Goal: Find specific page/section: Find specific page/section

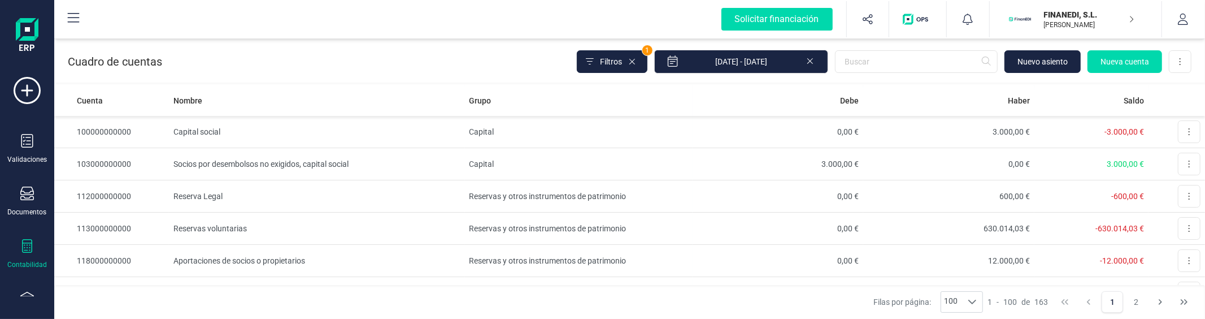
click at [1057, 15] on p "FINANEDI, S.L." at bounding box center [1089, 14] width 90 height 11
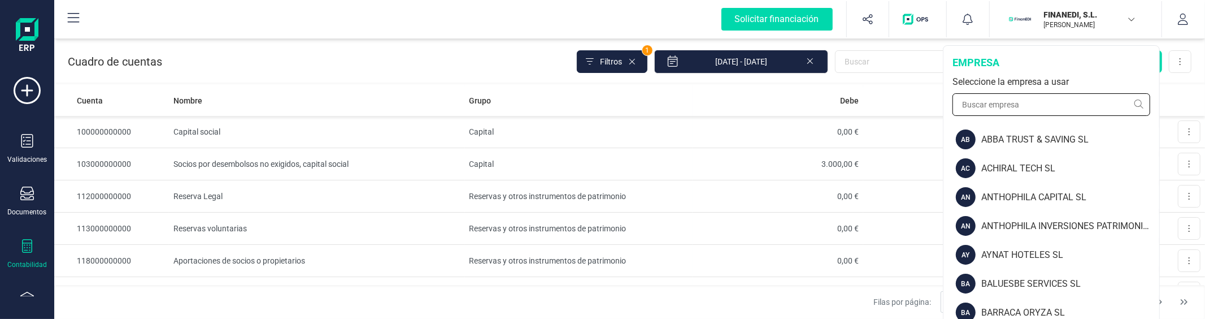
click at [1052, 103] on input "text" at bounding box center [1052, 104] width 198 height 23
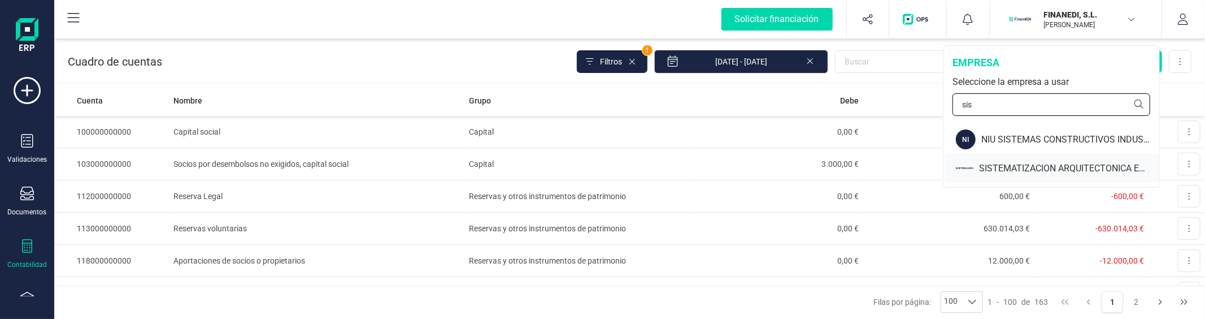
type input "sis"
click at [1031, 174] on div "SISTEMATIZACION ARQUITECTONICA EN REFORMAS SL" at bounding box center [1069, 169] width 180 height 14
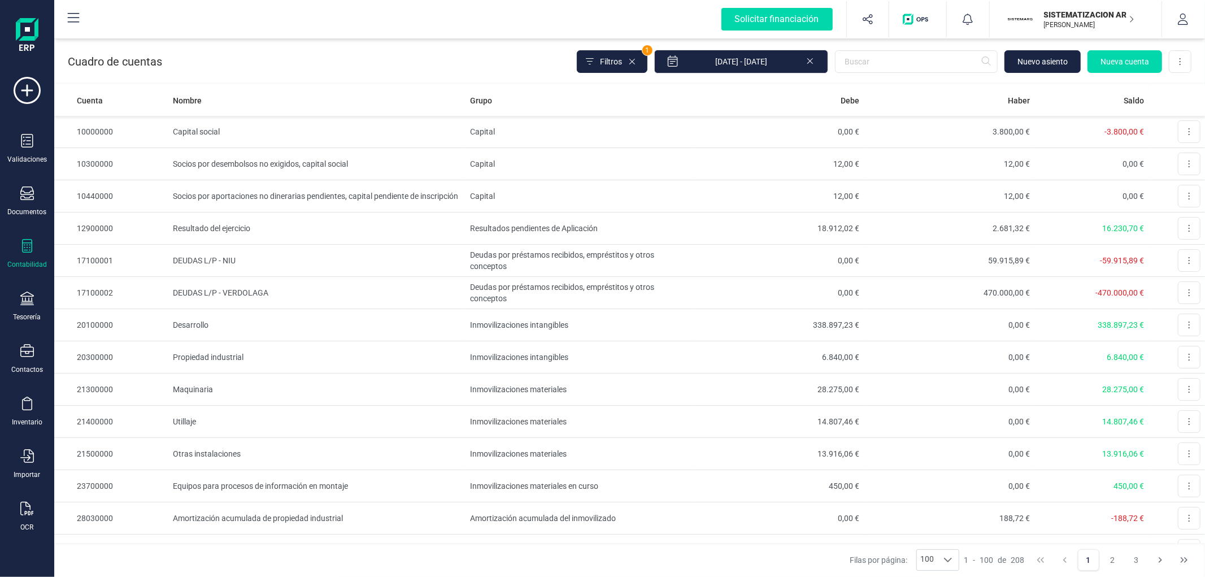
click at [1073, 15] on p "SISTEMATIZACION ARQUITECTONICA EN REFORMAS SL" at bounding box center [1089, 14] width 90 height 11
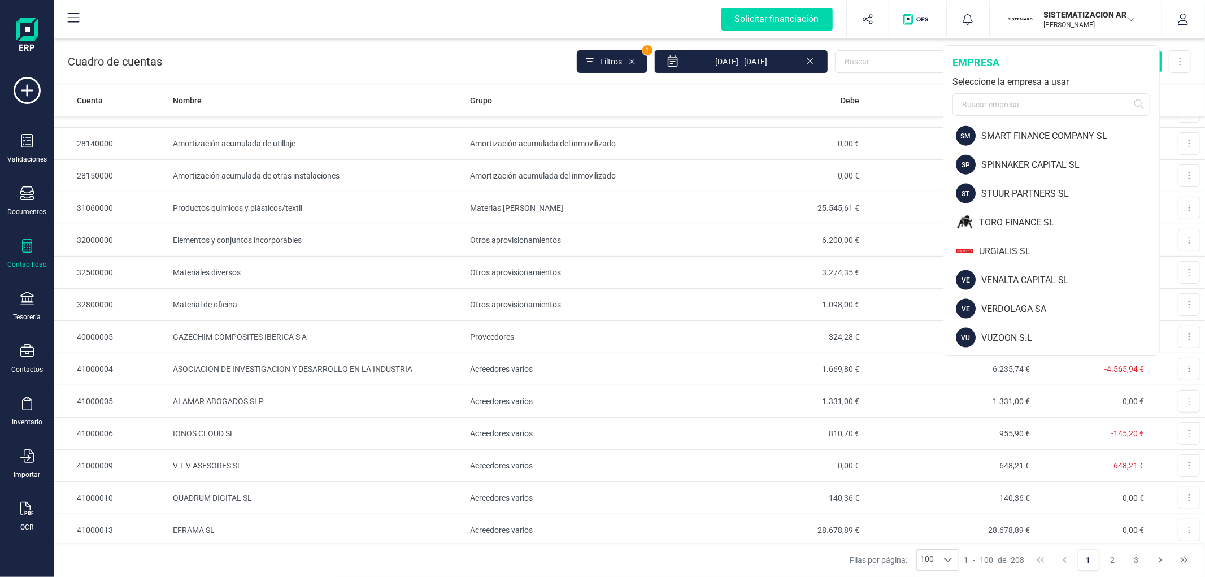
scroll to position [1174, 0]
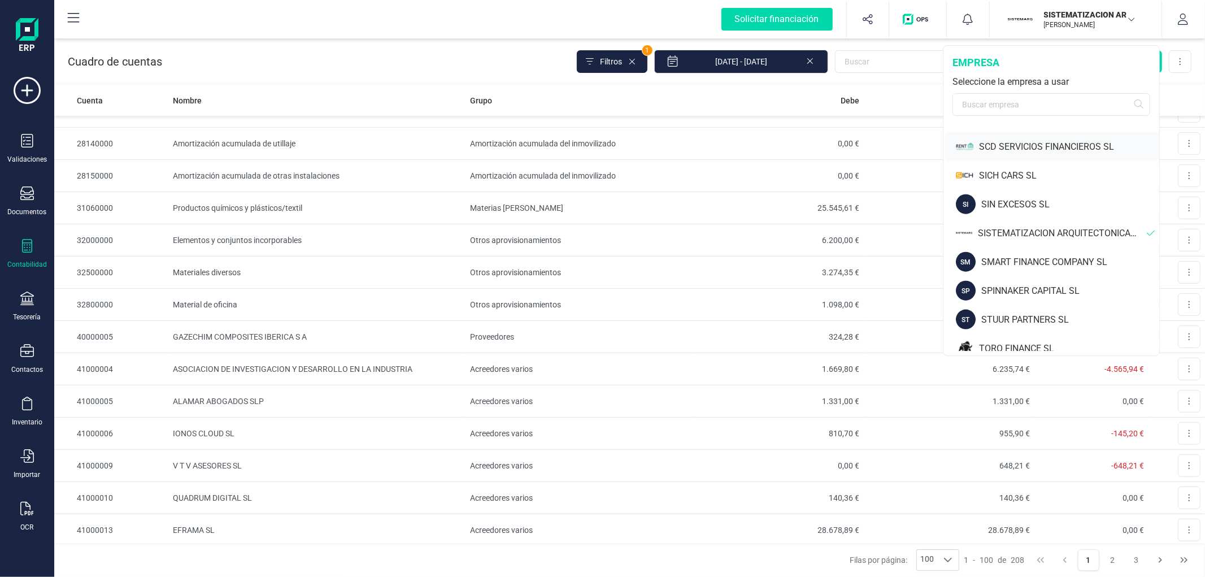
click at [1019, 145] on div "SCD SERVICIOS FINANCIEROS SL" at bounding box center [1069, 147] width 180 height 14
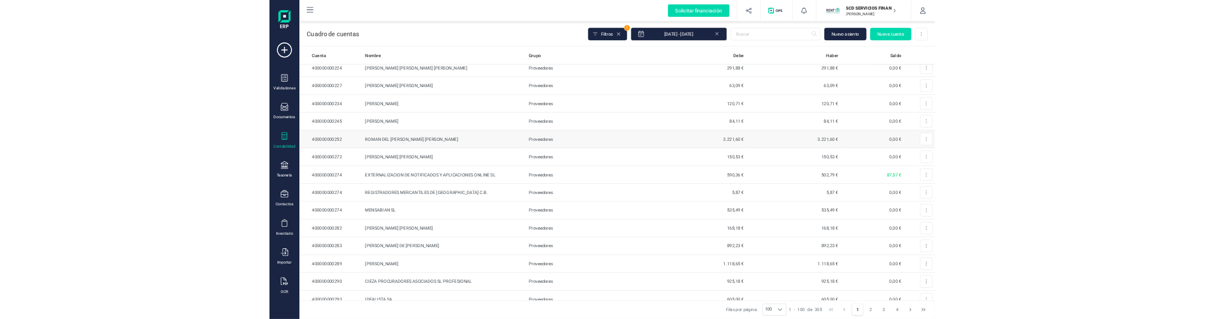
scroll to position [1318, 0]
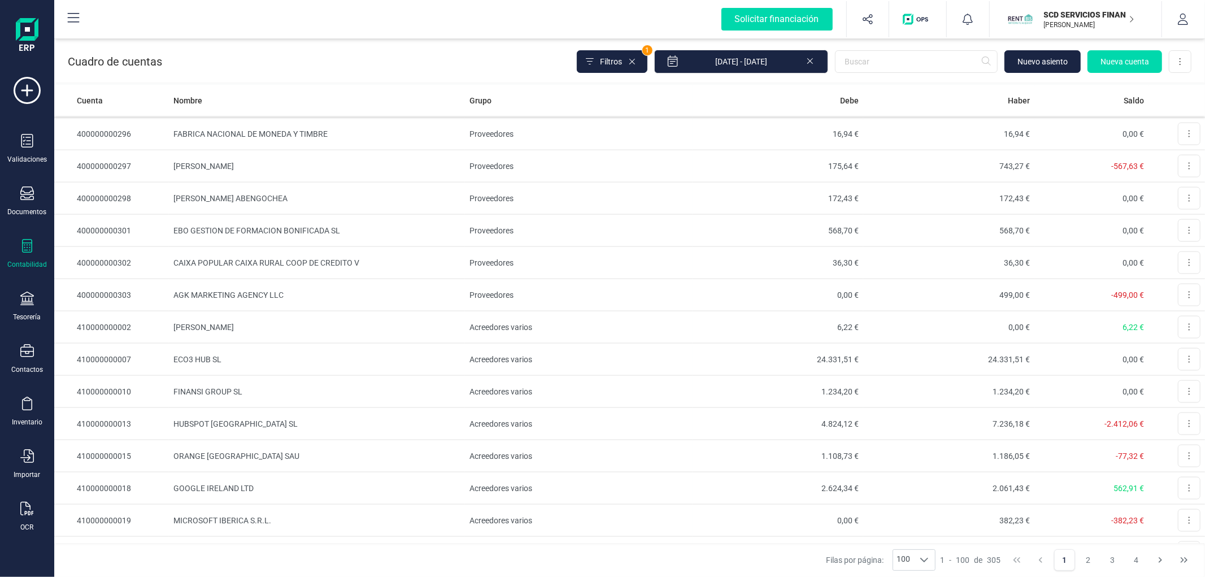
click at [1091, 12] on p "SCD SERVICIOS FINANCIEROS SL" at bounding box center [1089, 14] width 90 height 11
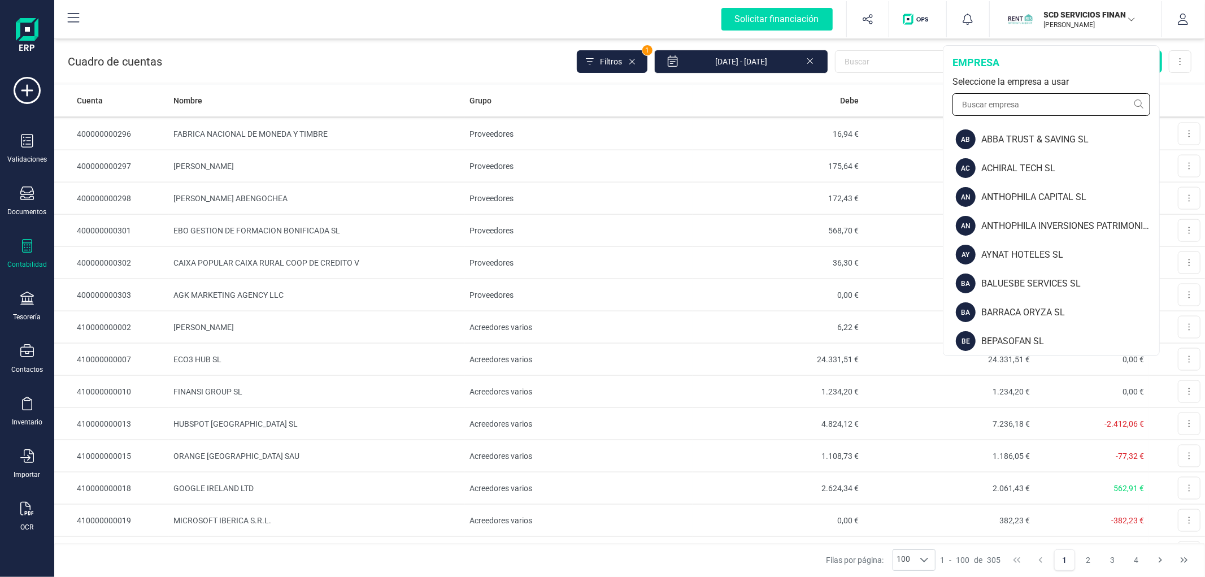
click at [1086, 99] on input "text" at bounding box center [1052, 104] width 198 height 23
paste input "LINK PRIVATE DEBT SA"
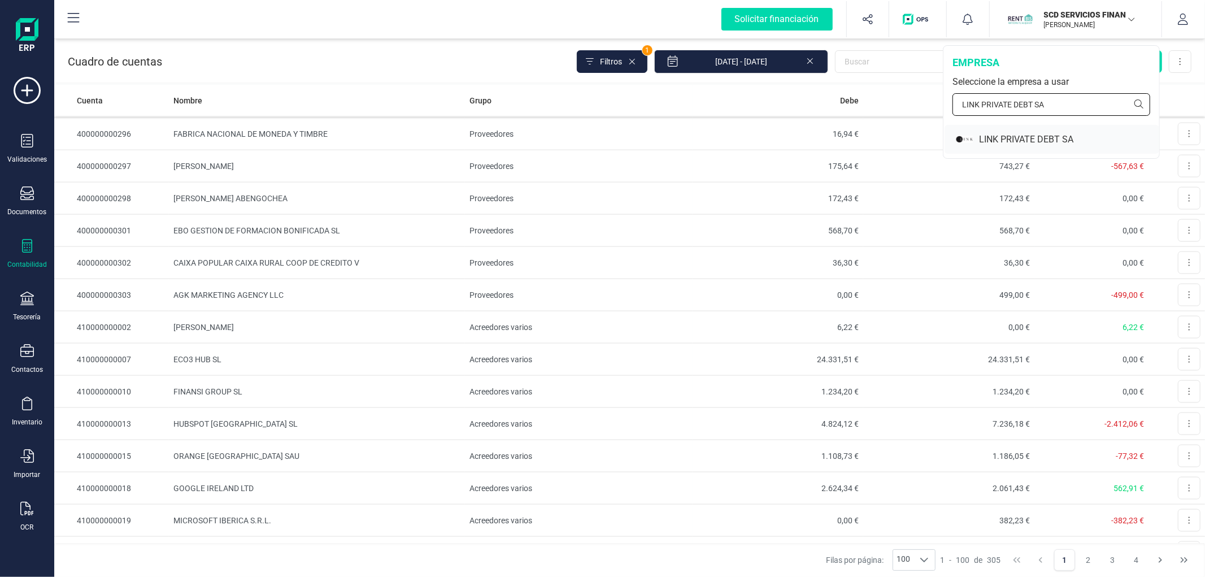
type input "LINK PRIVATE DEBT SA"
click at [1046, 140] on div "LINK PRIVATE DEBT SA" at bounding box center [1069, 140] width 180 height 14
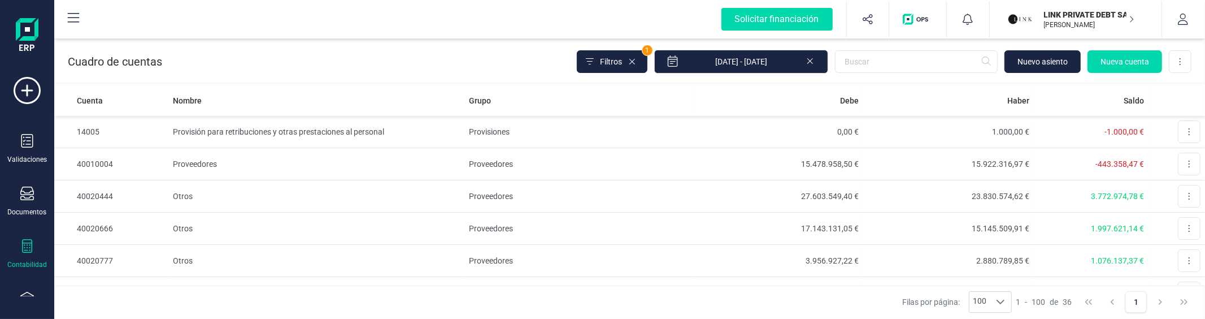
click at [19, 239] on div "Contabilidad" at bounding box center [27, 254] width 45 height 30
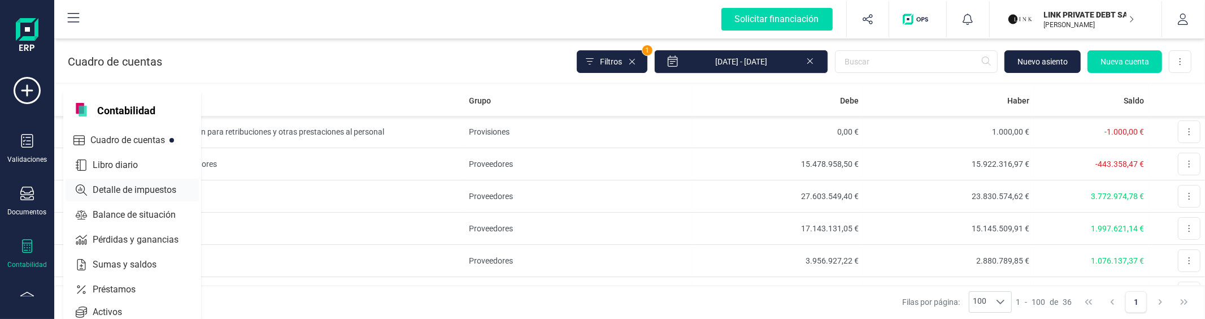
click at [123, 180] on div "Detalle de impuestos" at bounding box center [132, 190] width 133 height 23
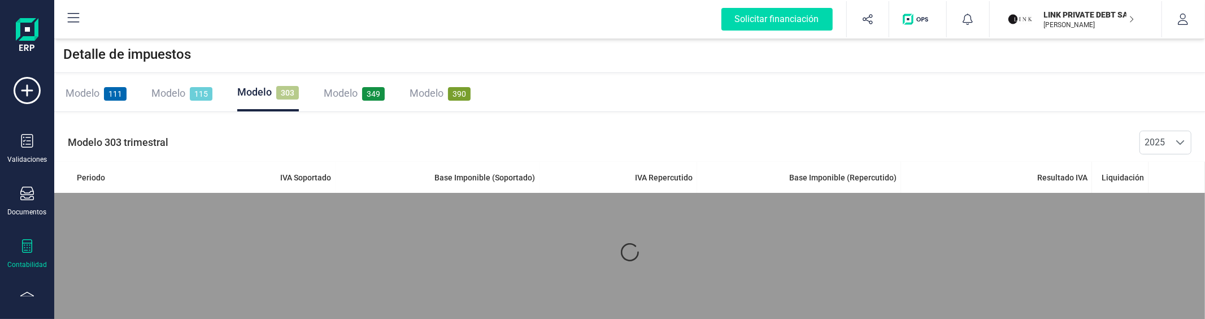
click at [23, 251] on icon at bounding box center [27, 246] width 10 height 14
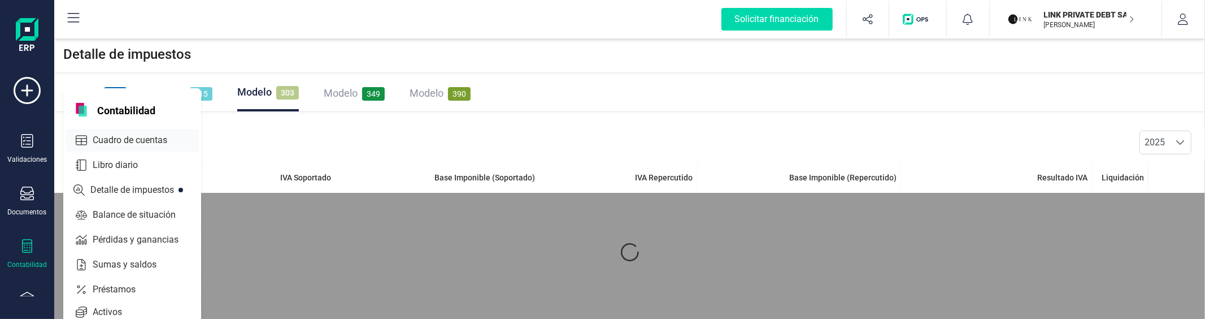
click at [102, 142] on span "Cuadro de cuentas" at bounding box center [137, 140] width 99 height 14
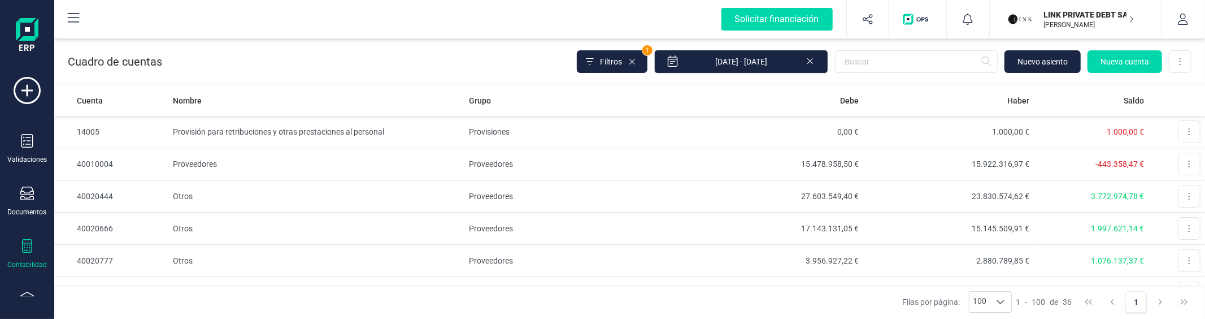
click at [812, 58] on icon at bounding box center [810, 59] width 9 height 11
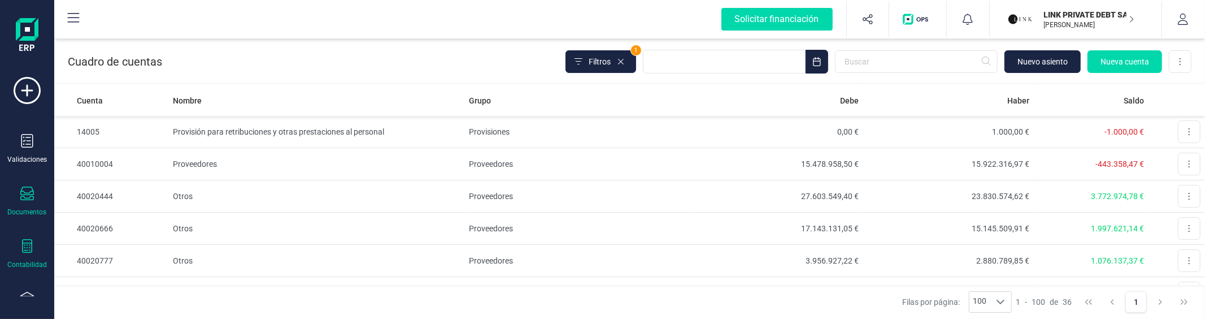
click at [28, 202] on div at bounding box center [27, 194] width 14 height 16
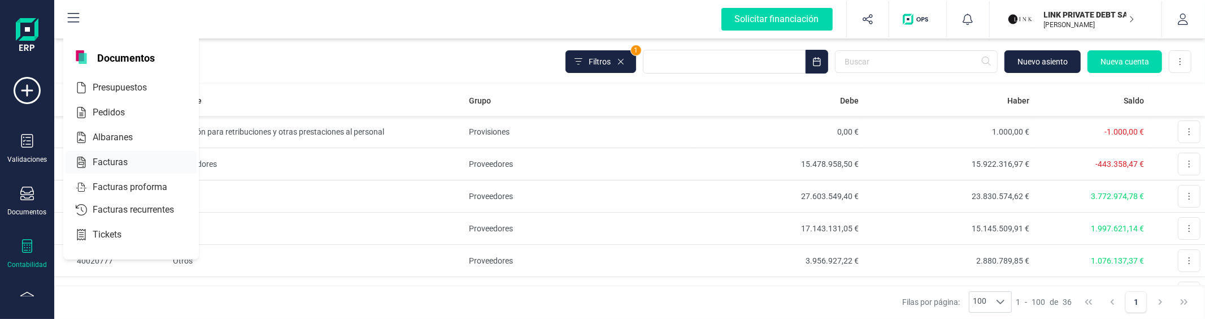
click at [113, 157] on span "Facturas" at bounding box center [118, 162] width 60 height 14
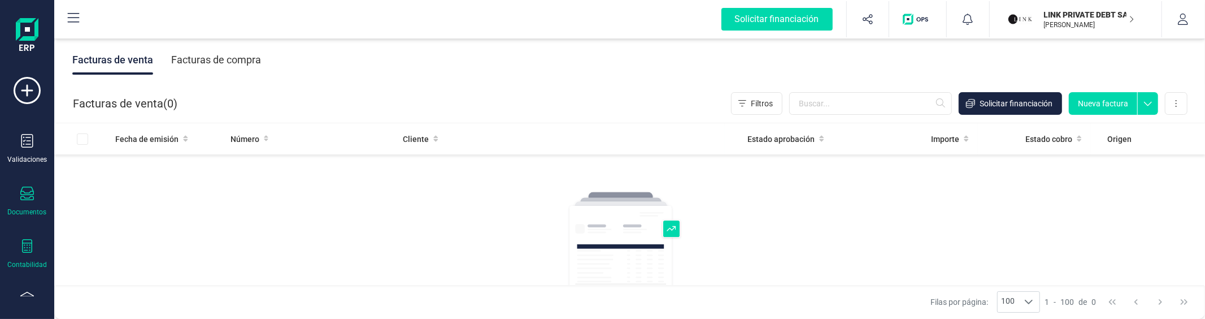
click at [28, 255] on div at bounding box center [27, 247] width 14 height 16
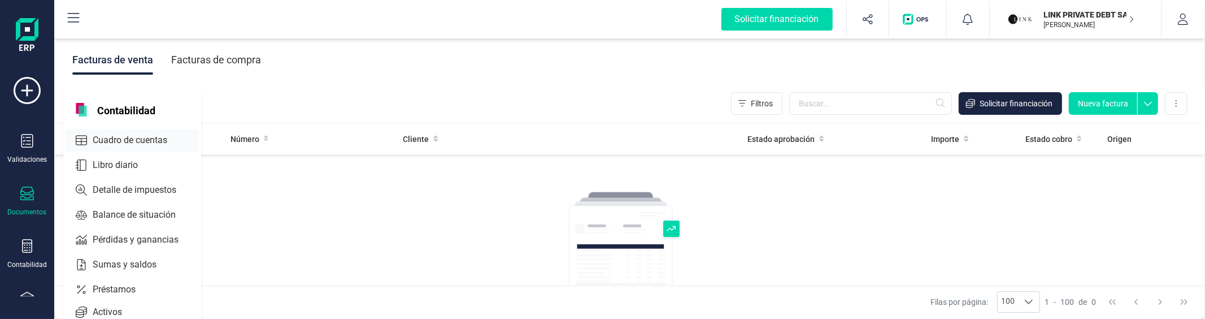
click at [116, 142] on span "Cuadro de cuentas" at bounding box center [137, 140] width 99 height 14
